Goal: Check status: Check status

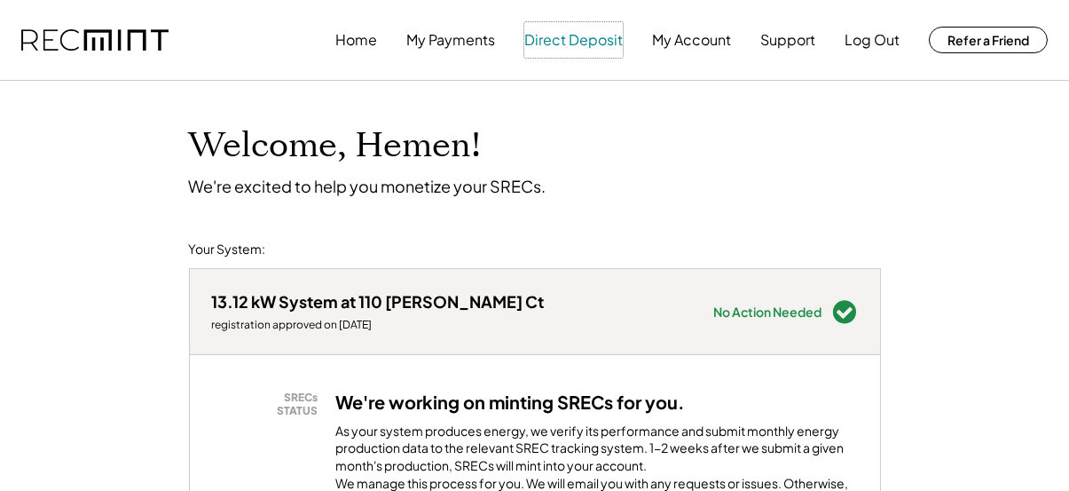
click at [569, 40] on button "Direct Deposit" at bounding box center [573, 39] width 98 height 35
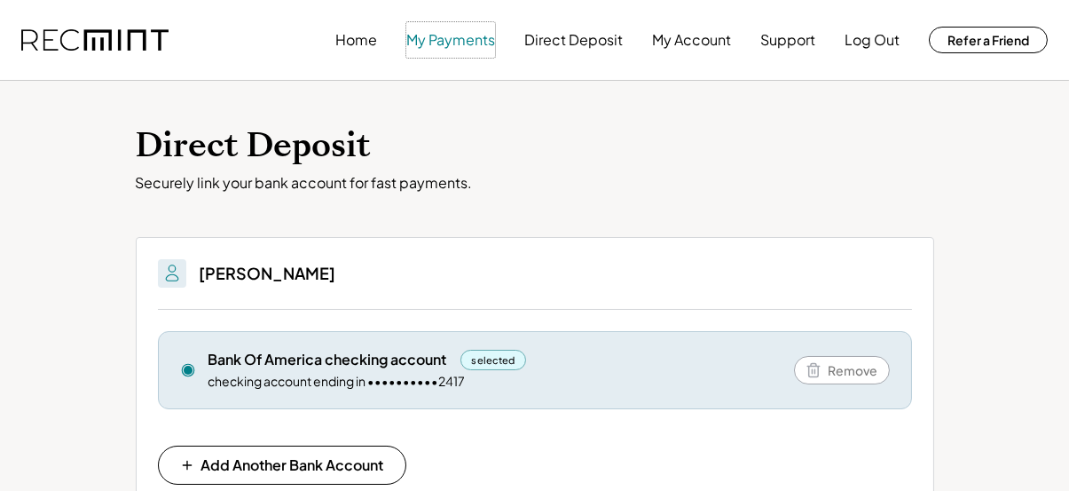
click at [451, 33] on button "My Payments" at bounding box center [450, 39] width 89 height 35
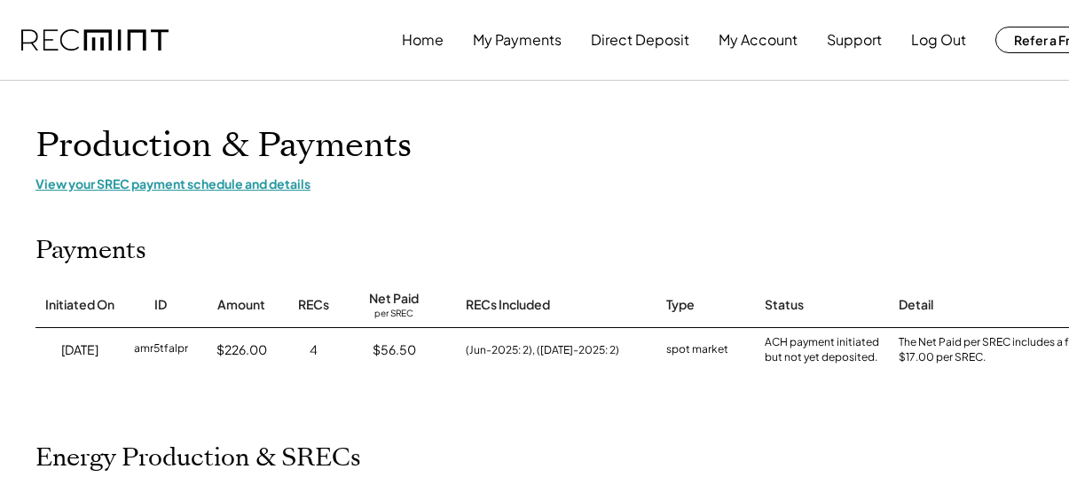
click at [278, 185] on div "View your SREC payment schedule and details" at bounding box center [567, 184] width 1065 height 16
